Goal: Task Accomplishment & Management: Use online tool/utility

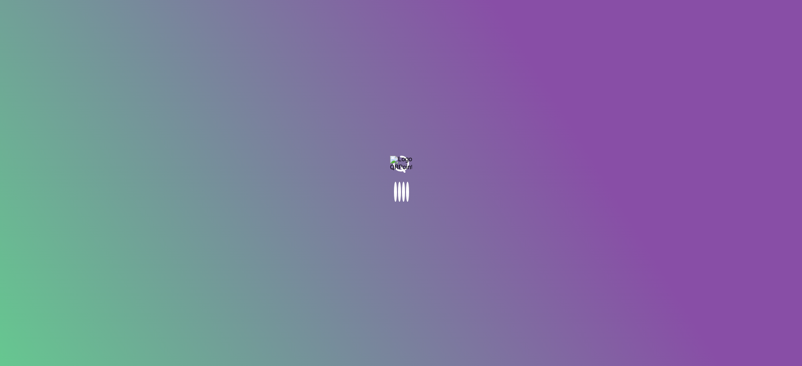
click at [337, 260] on body at bounding box center [401, 183] width 802 height 366
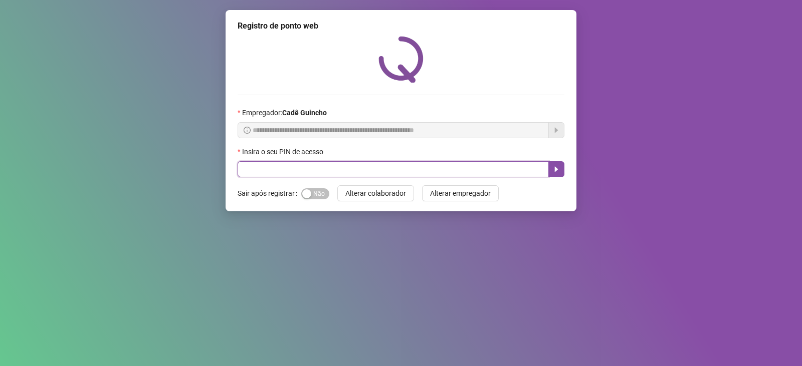
click at [396, 170] on input "text" at bounding box center [393, 169] width 311 height 16
type input "*****"
click at [558, 168] on icon "caret-right" at bounding box center [556, 169] width 8 height 8
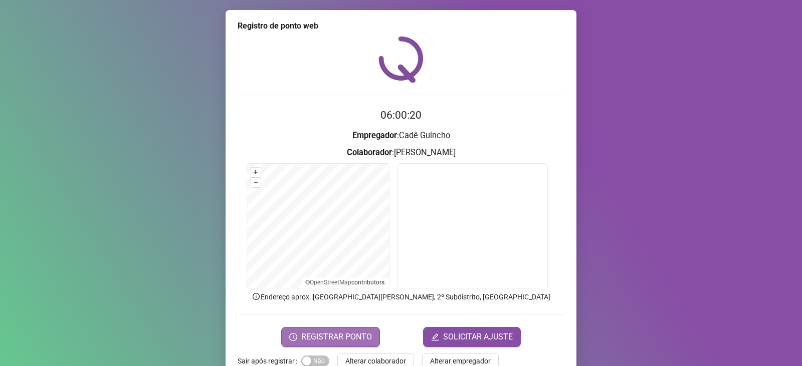
click at [350, 330] on button "REGISTRAR PONTO" at bounding box center [330, 337] width 99 height 20
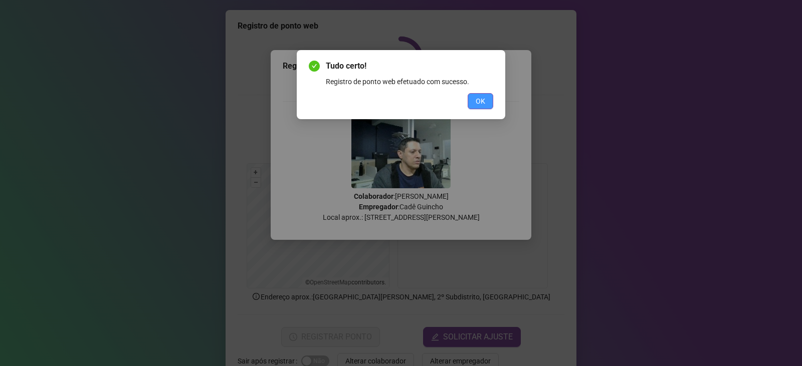
click at [485, 100] on span "OK" at bounding box center [481, 101] width 10 height 11
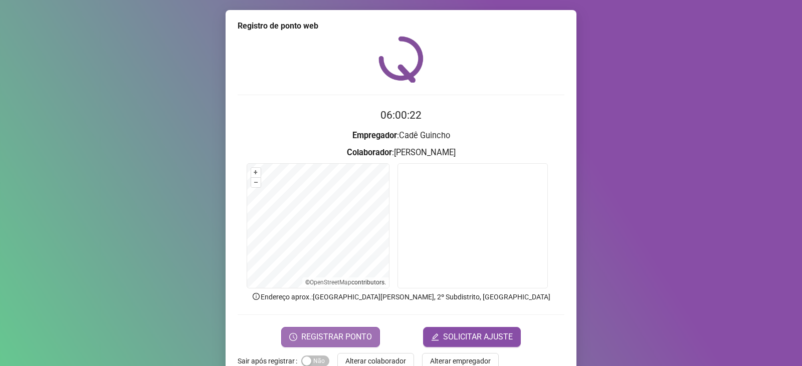
click at [315, 347] on button "REGISTRAR PONTO" at bounding box center [330, 337] width 99 height 20
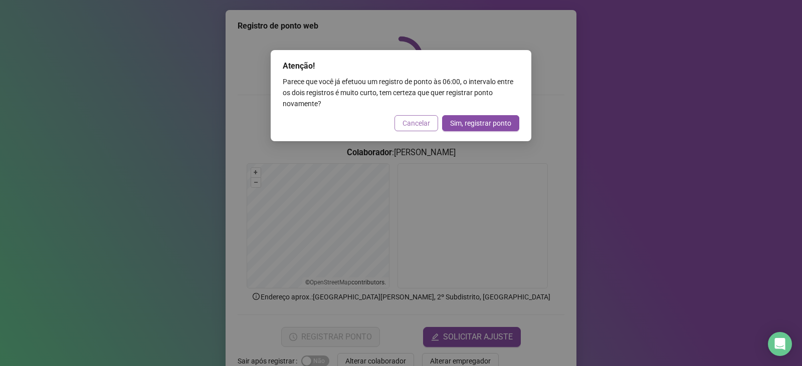
click at [420, 118] on span "Cancelar" at bounding box center [417, 123] width 28 height 11
